Goal: Navigation & Orientation: Understand site structure

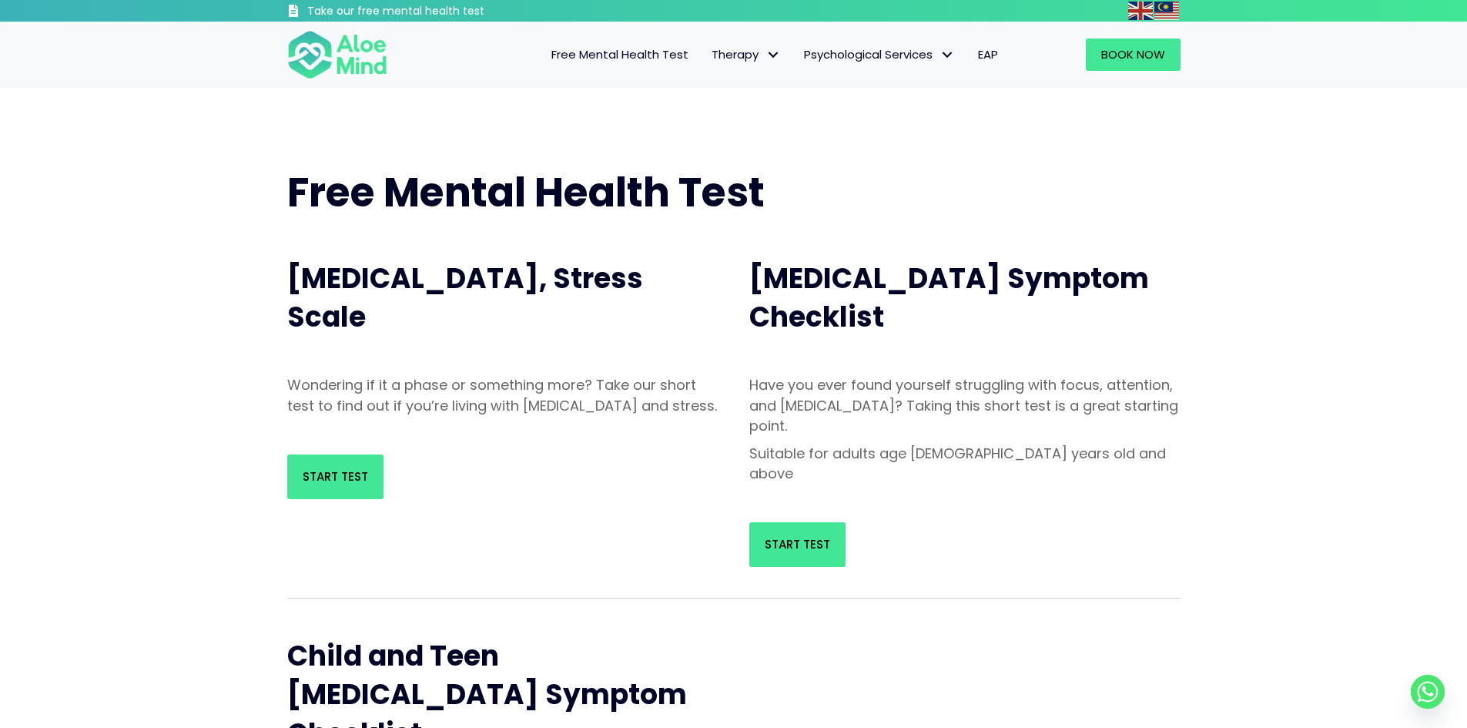
click at [652, 53] on span "Free Mental Health Test" at bounding box center [619, 54] width 137 height 16
click at [731, 216] on span "Career Services" at bounding box center [756, 218] width 91 height 16
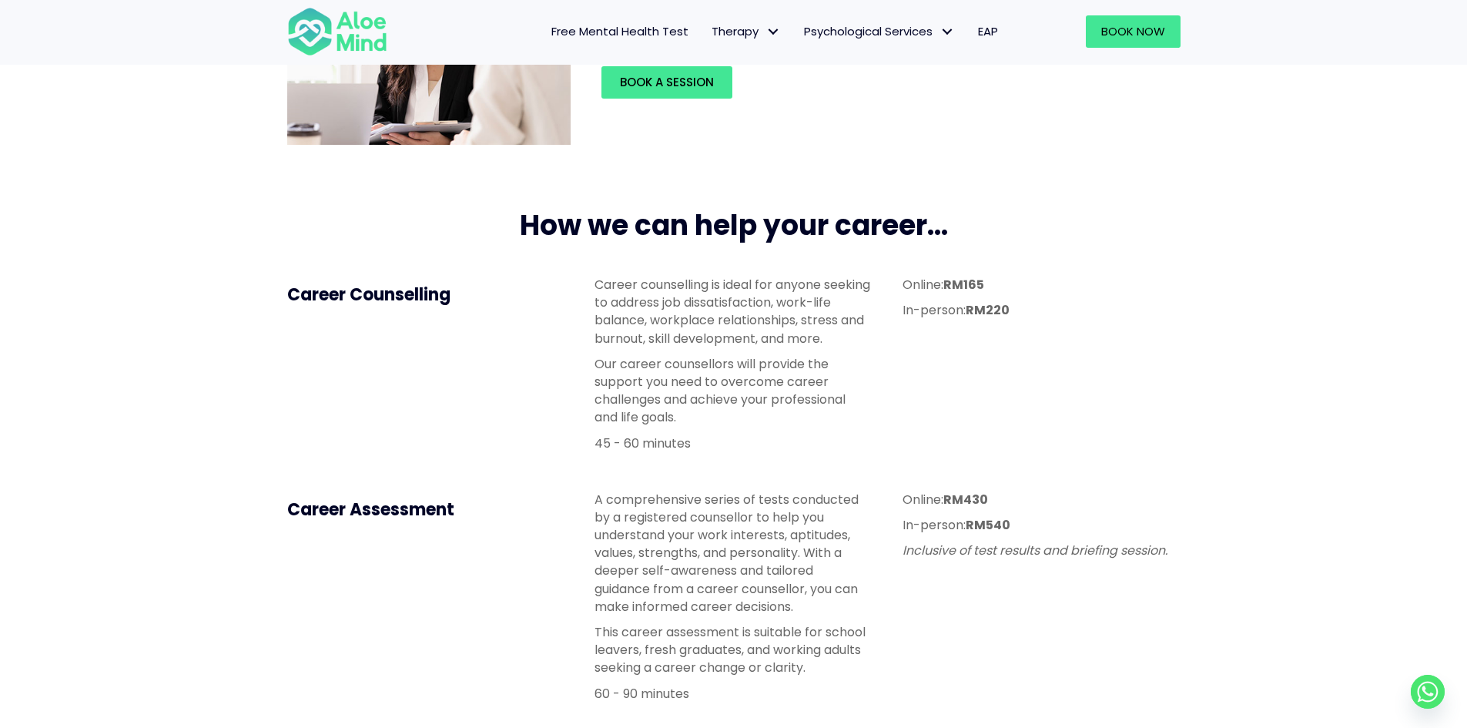
scroll to position [308, 0]
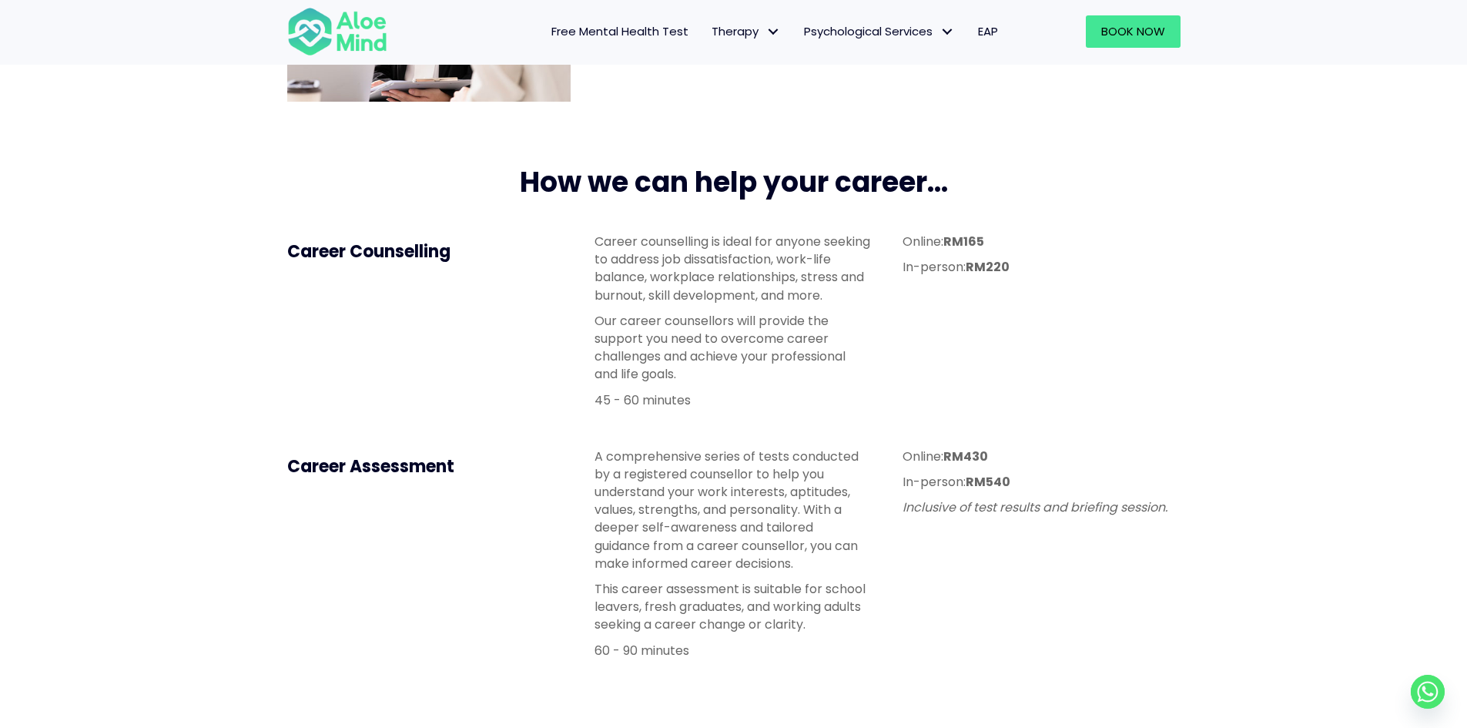
click at [985, 30] on span "EAP" at bounding box center [988, 31] width 20 height 16
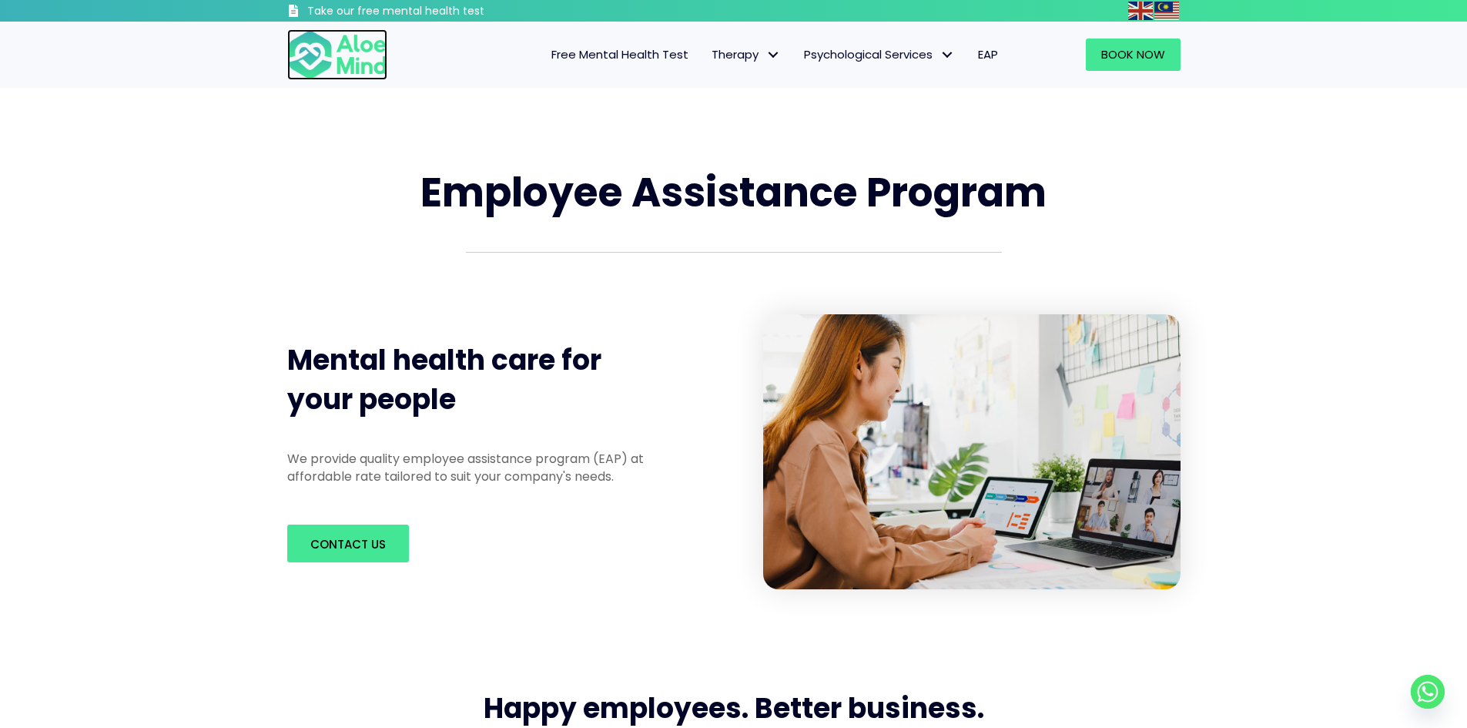
click at [341, 62] on img at bounding box center [337, 54] width 100 height 51
